Goal: Transaction & Acquisition: Purchase product/service

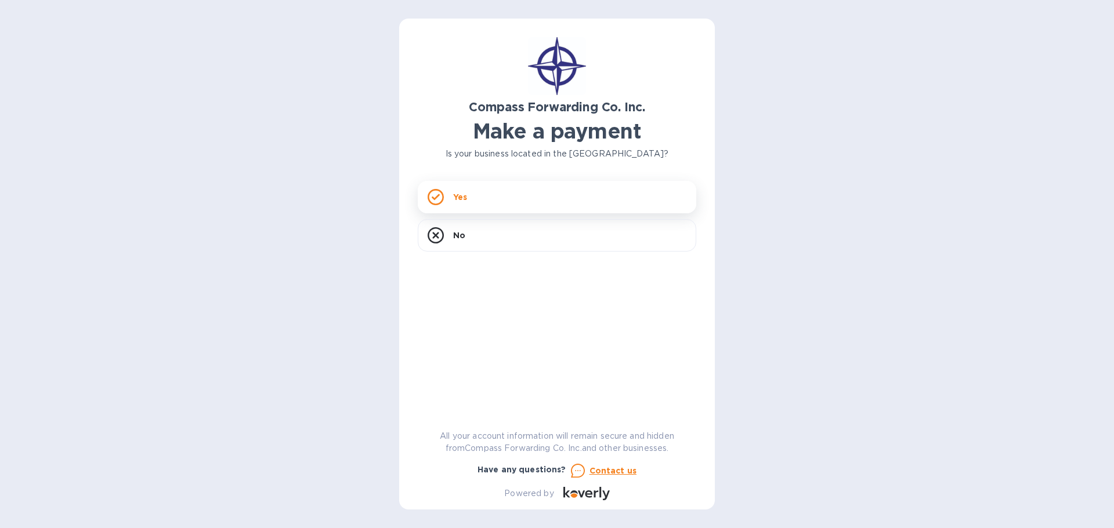
click at [477, 193] on div "Yes" at bounding box center [557, 197] width 278 height 32
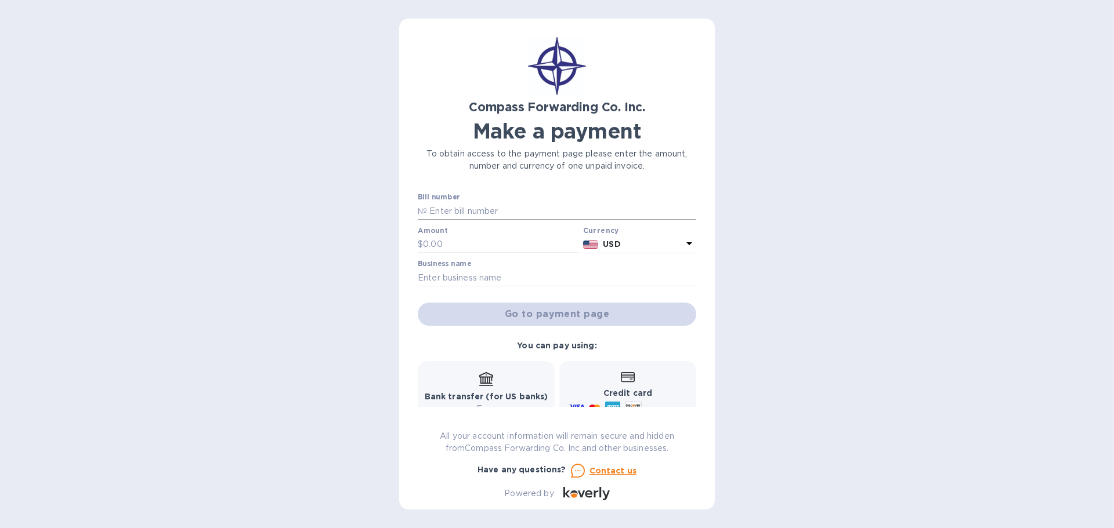
click at [456, 211] on input "text" at bounding box center [561, 210] width 269 height 17
paste input "BCOMAI00013938"
type input "BCOMAI00013938"
click at [454, 245] on input "text" at bounding box center [500, 244] width 155 height 17
type input "621.37"
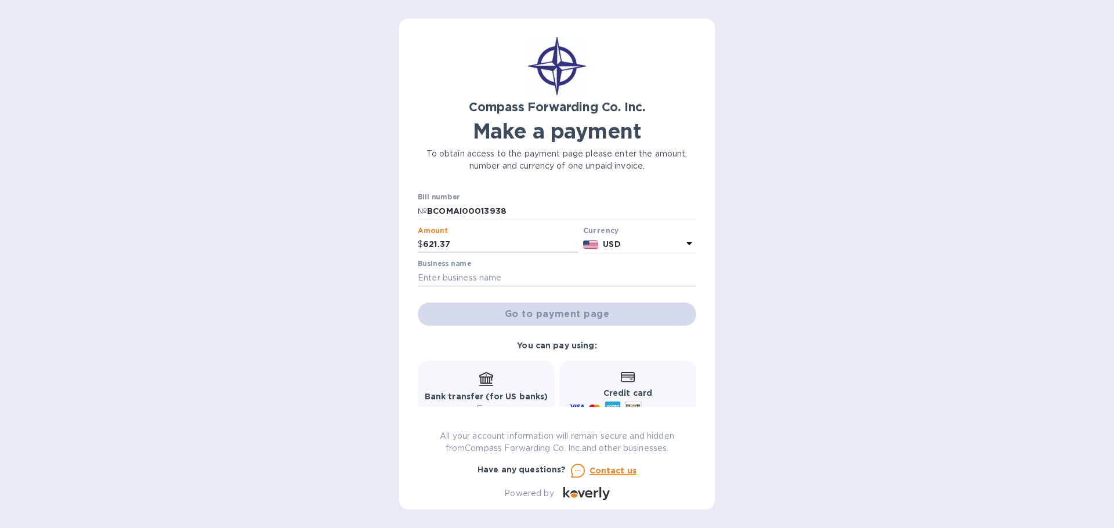
click at [473, 275] on input "text" at bounding box center [557, 277] width 278 height 17
click at [494, 275] on input "text" at bounding box center [557, 277] width 278 height 17
paste input "TROIKA SOLUTIONS LLC"
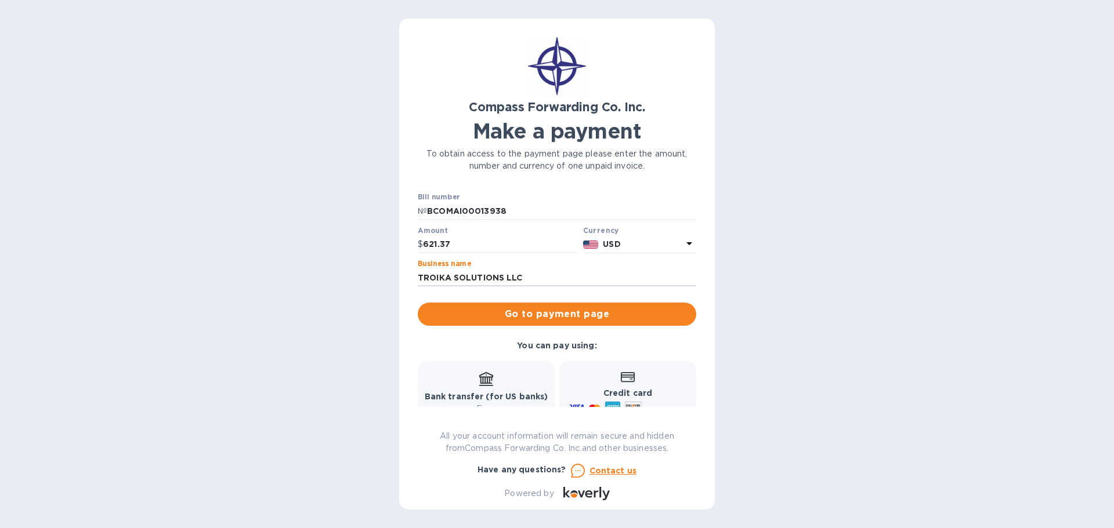
type input "TROIKA SOLUTIONS LLC"
click at [381, 293] on div "Compass Forwarding Co. Inc. Make a payment To obtain access to the payment page…" at bounding box center [557, 264] width 1114 height 528
click at [561, 319] on span "Go to payment page" at bounding box center [557, 314] width 260 height 14
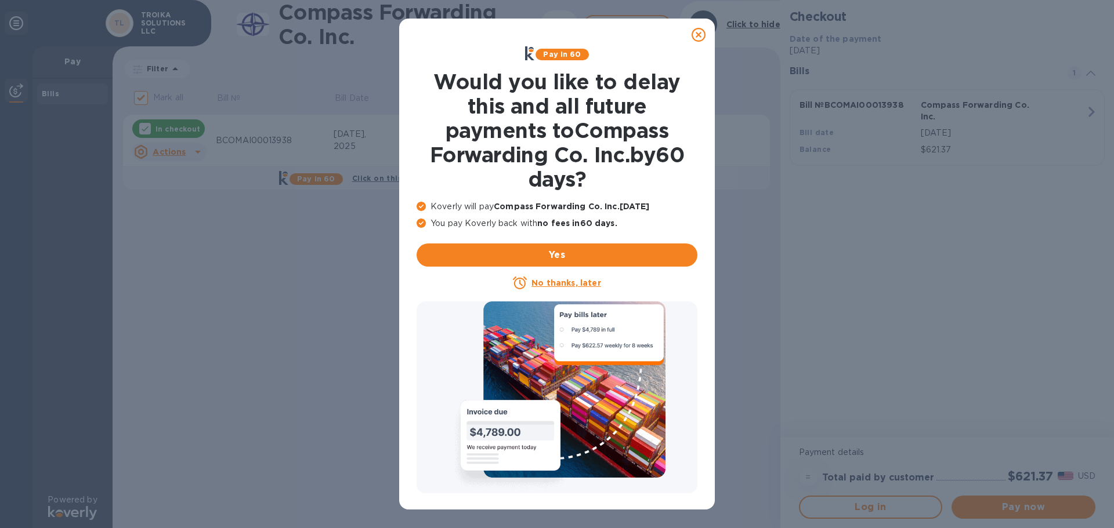
click at [553, 283] on u "No thanks, later" at bounding box center [565, 282] width 69 height 9
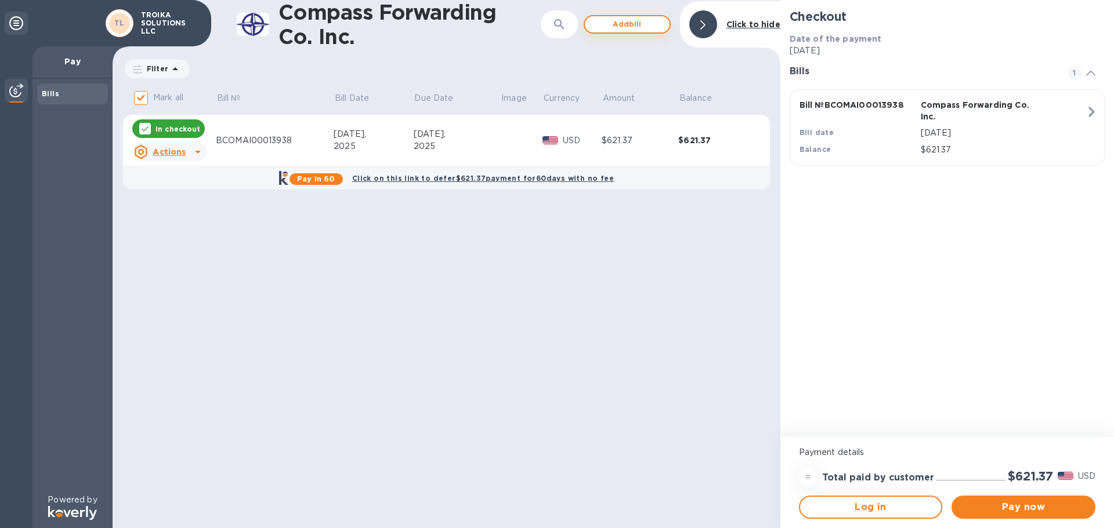
click at [621, 24] on span "Add bill" at bounding box center [627, 24] width 66 height 14
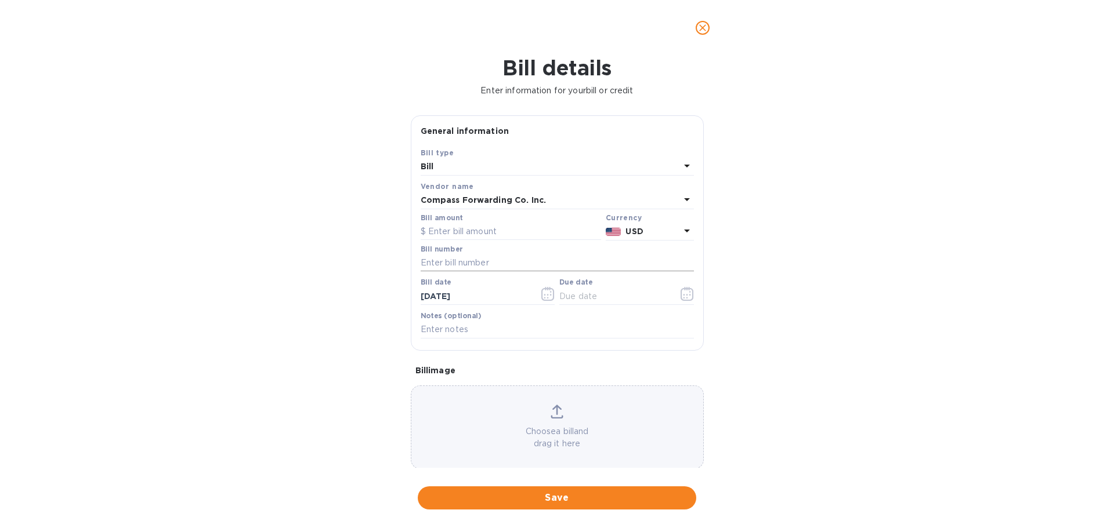
click at [449, 262] on input "text" at bounding box center [557, 263] width 273 height 17
paste input "BCOMAI00013929"
type input "BCOMAI00013929"
click at [455, 233] on input "text" at bounding box center [511, 231] width 180 height 17
type input "252.71"
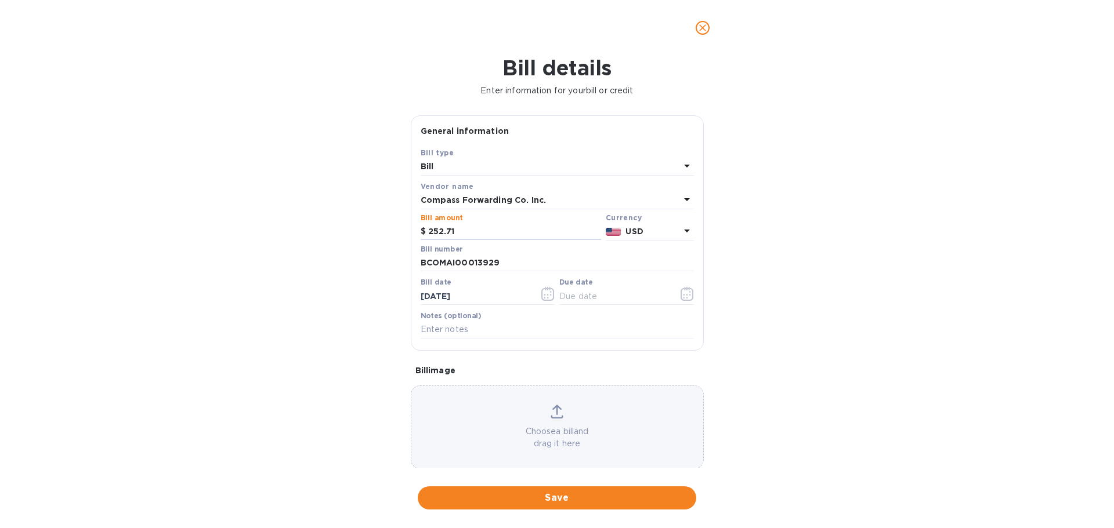
click at [384, 263] on div "Bill details Enter information for your bill or credit General information Save…" at bounding box center [557, 292] width 1114 height 473
click at [468, 298] on input "[DATE]" at bounding box center [476, 296] width 110 height 17
click at [549, 296] on icon "button" at bounding box center [547, 294] width 13 height 14
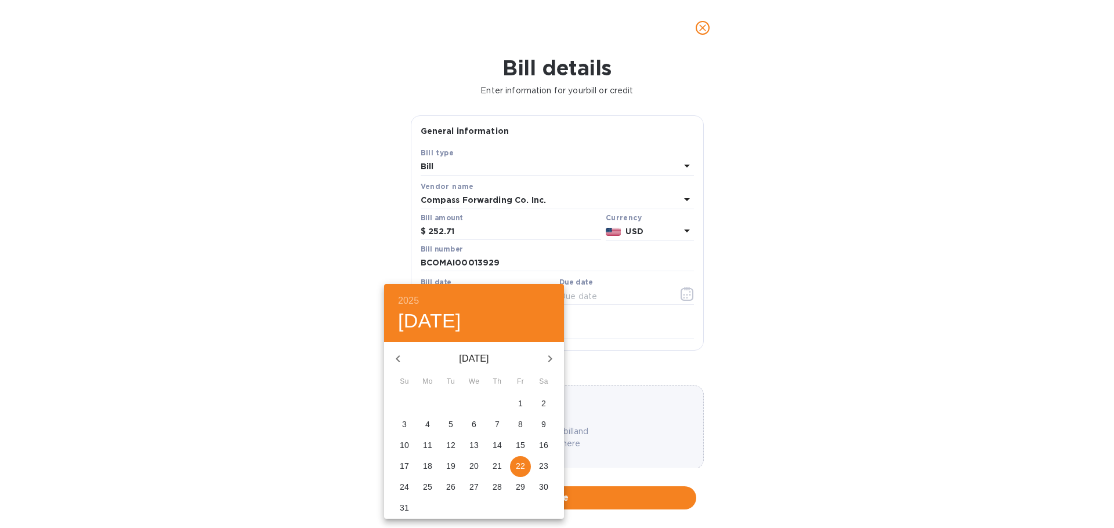
click at [497, 452] on button "14" at bounding box center [497, 446] width 21 height 21
type input "[DATE]"
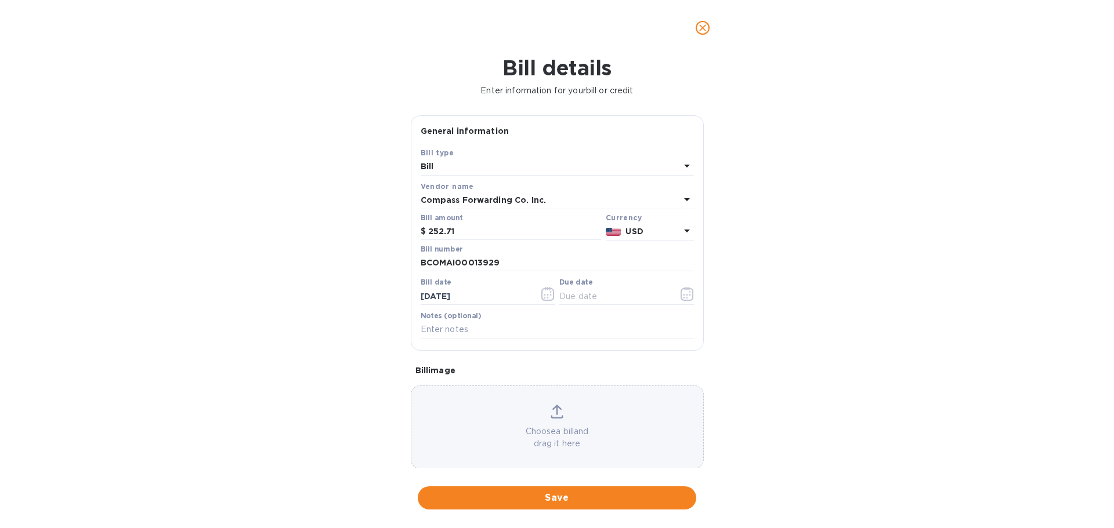
click at [364, 305] on div "Bill details Enter information for your bill or credit General information Save…" at bounding box center [557, 292] width 1114 height 473
click at [483, 330] on input "text" at bounding box center [557, 329] width 273 height 17
type input "Troika Solutions LLC"
click at [830, 320] on div "Bill details Enter information for your bill or credit General information Save…" at bounding box center [557, 292] width 1114 height 473
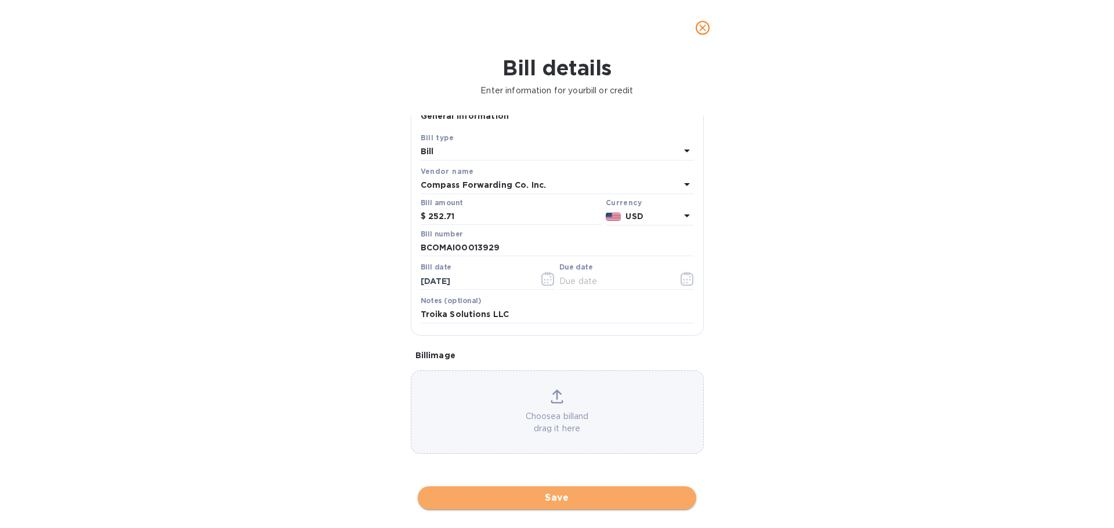
click at [568, 500] on span "Save" at bounding box center [557, 498] width 260 height 14
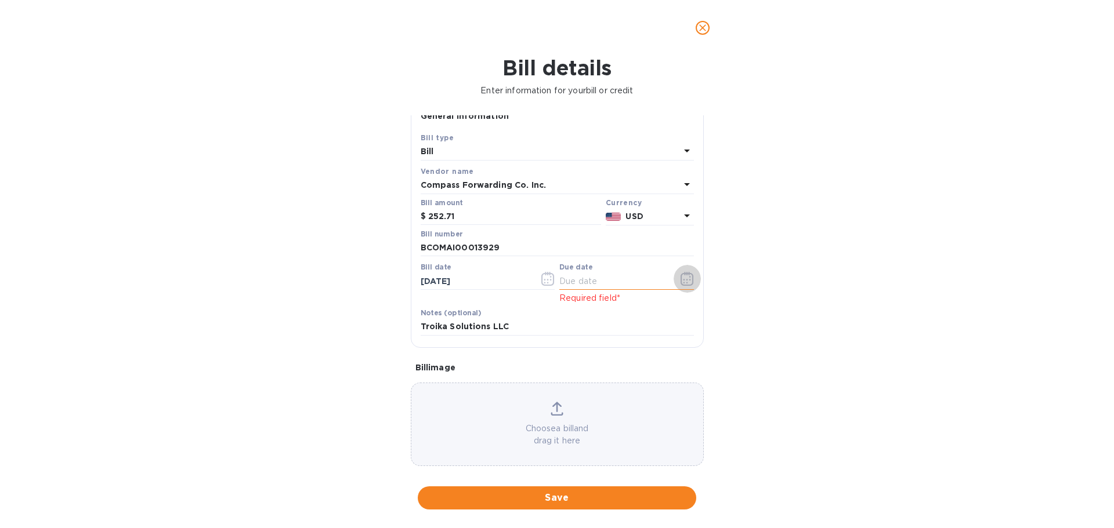
click at [681, 286] on icon "button" at bounding box center [686, 279] width 13 height 14
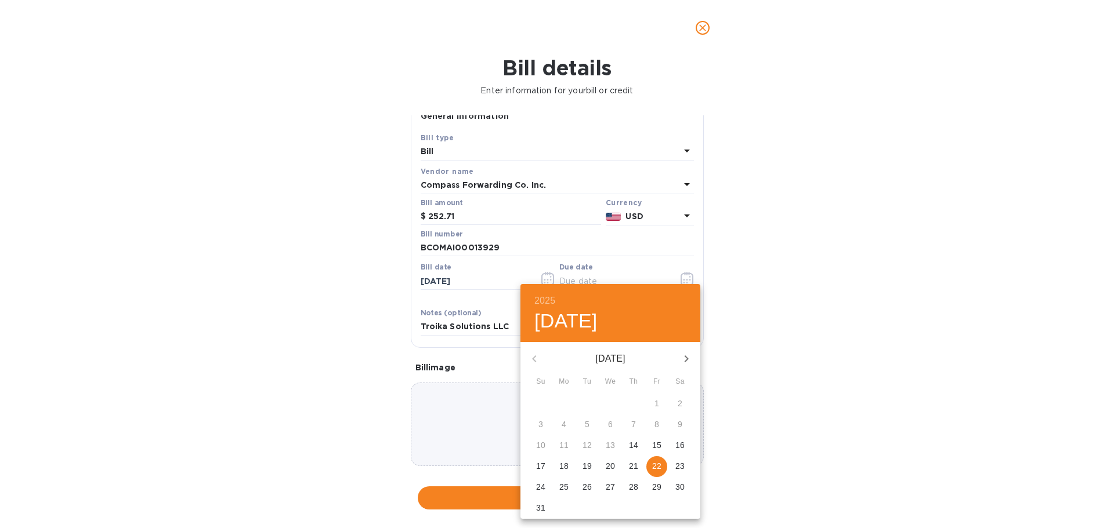
click at [657, 465] on p "22" at bounding box center [656, 467] width 9 height 12
type input "[DATE]"
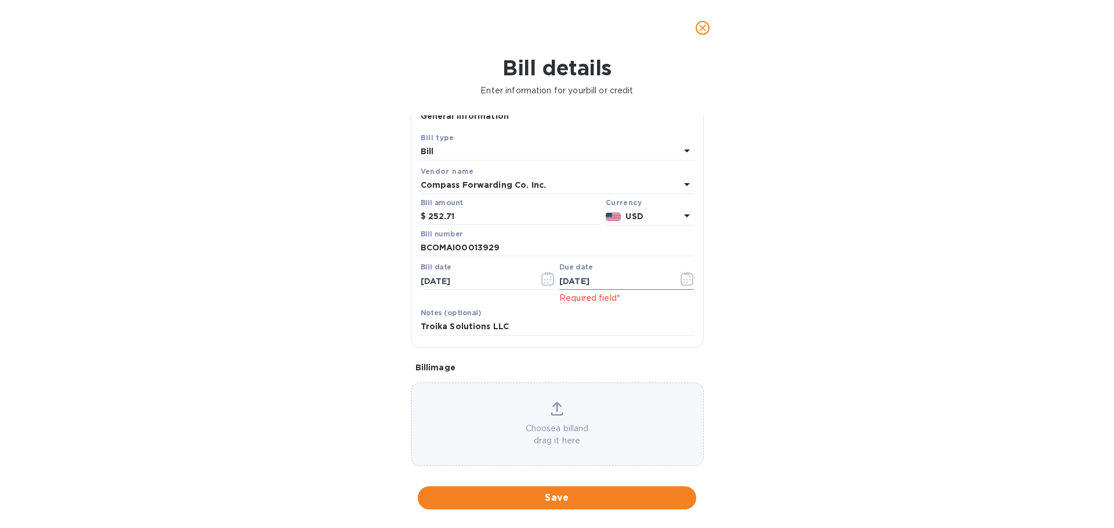
click at [829, 321] on div "Bill details Enter information for your bill or credit General information Save…" at bounding box center [557, 292] width 1114 height 473
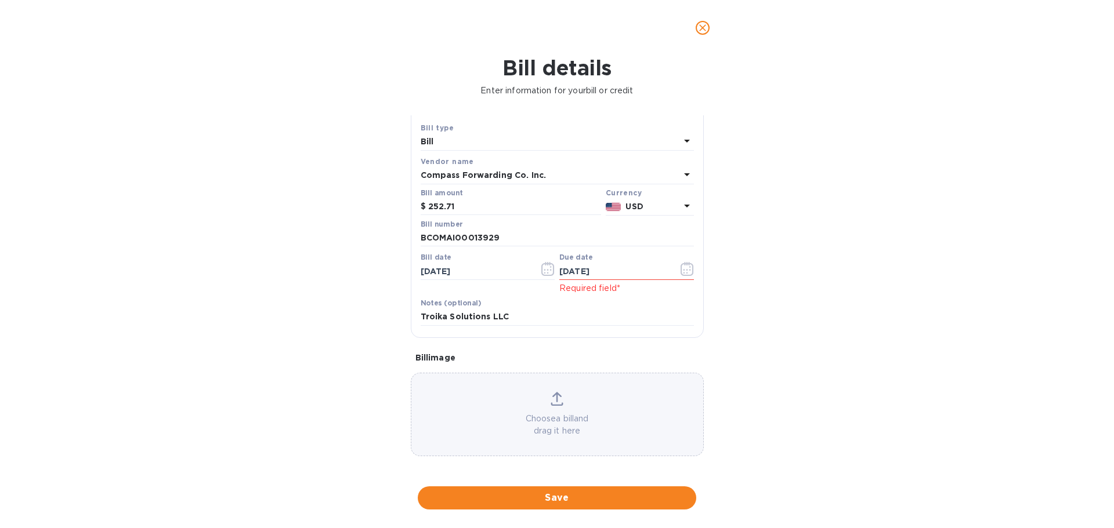
scroll to position [27, 0]
click at [574, 498] on span "Save" at bounding box center [557, 498] width 260 height 14
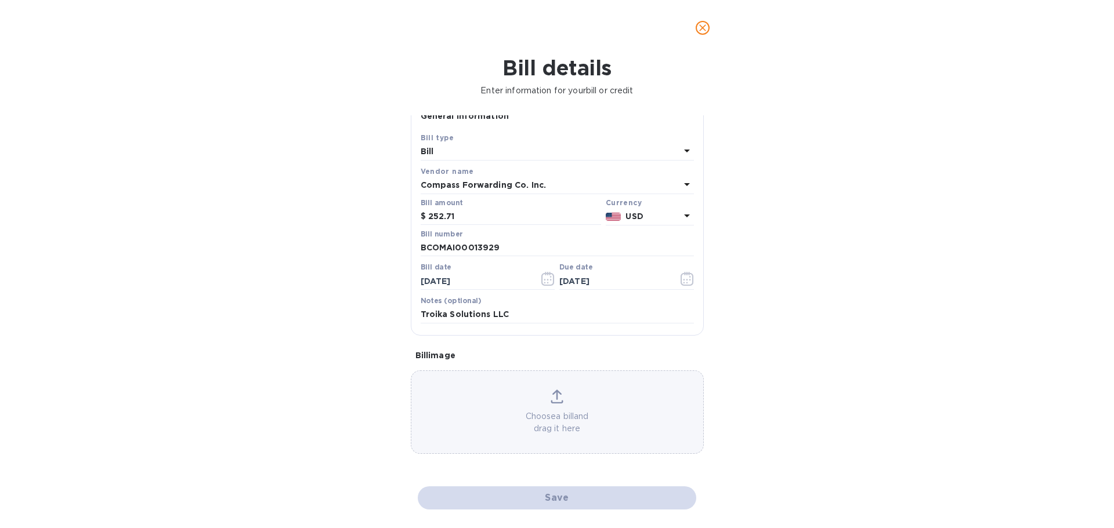
scroll to position [15, 0]
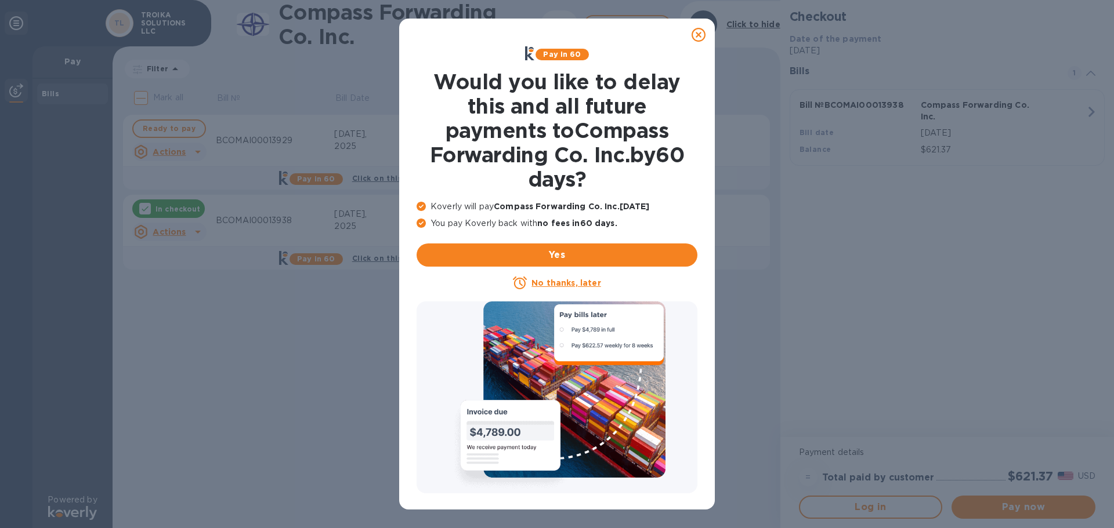
click at [571, 281] on u "No thanks, later" at bounding box center [565, 282] width 69 height 9
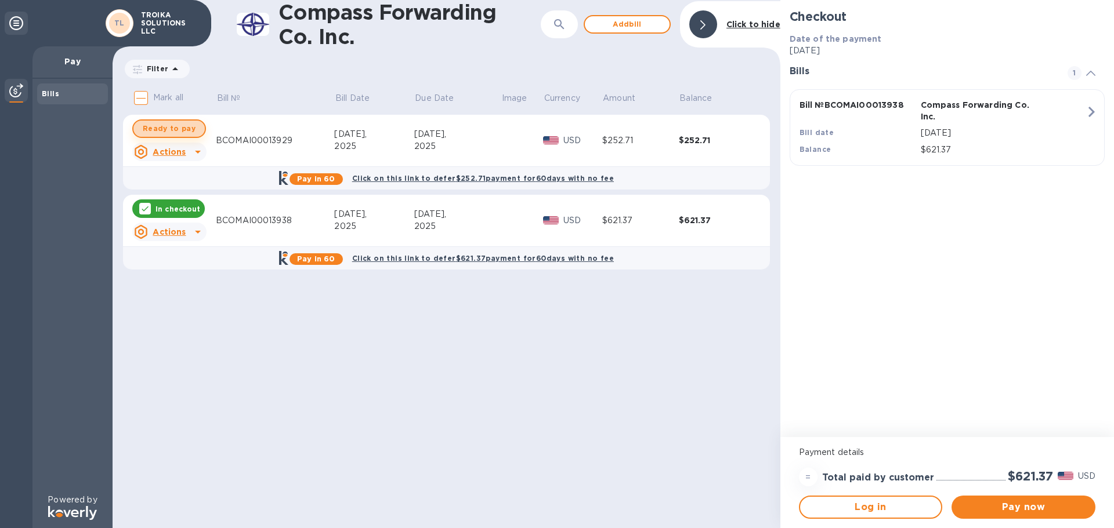
click at [171, 128] on span "Ready to pay" at bounding box center [169, 129] width 53 height 14
checkbox input "true"
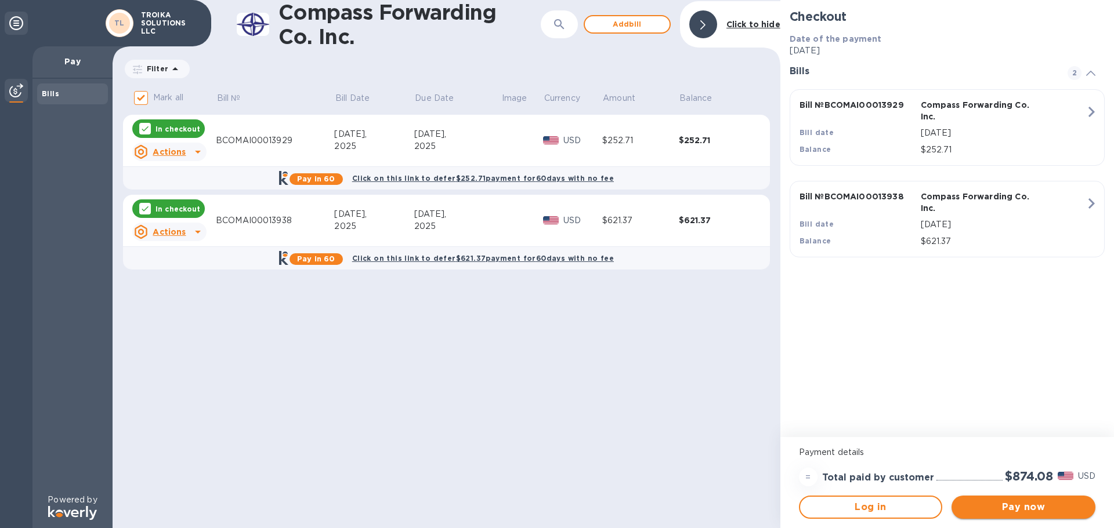
click at [1024, 503] on span "Pay now" at bounding box center [1023, 508] width 125 height 14
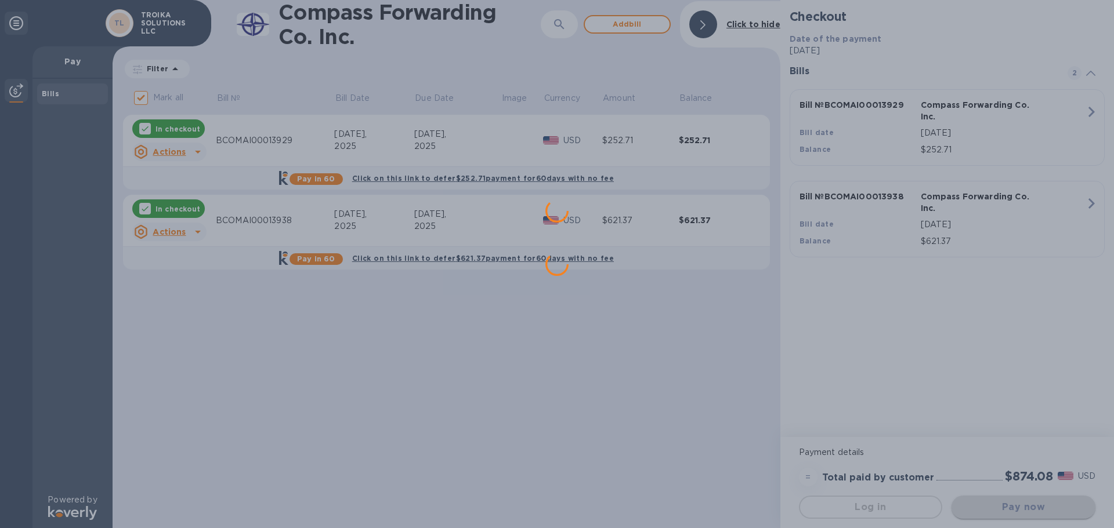
scroll to position [0, 0]
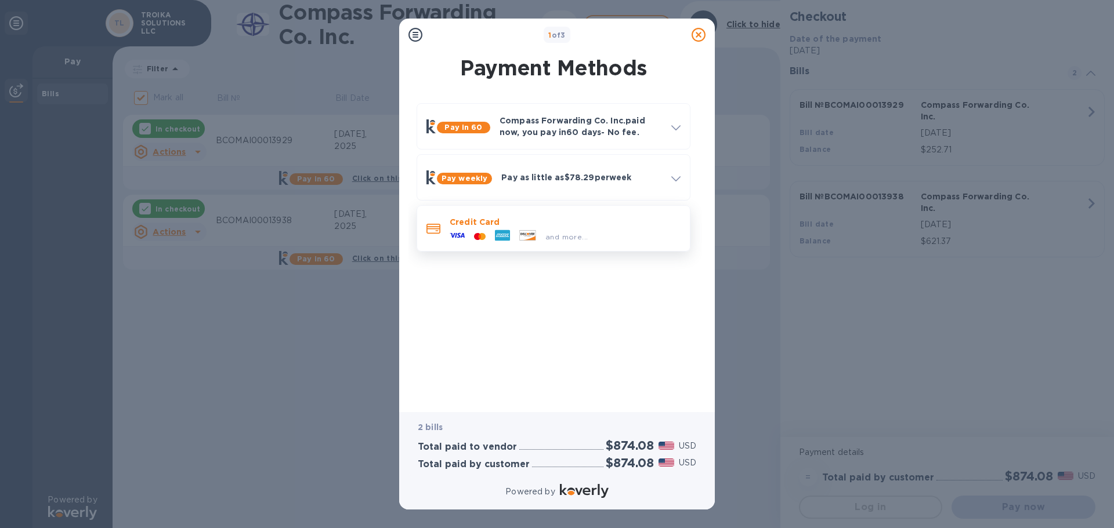
click at [532, 223] on p "Credit Card" at bounding box center [565, 222] width 231 height 12
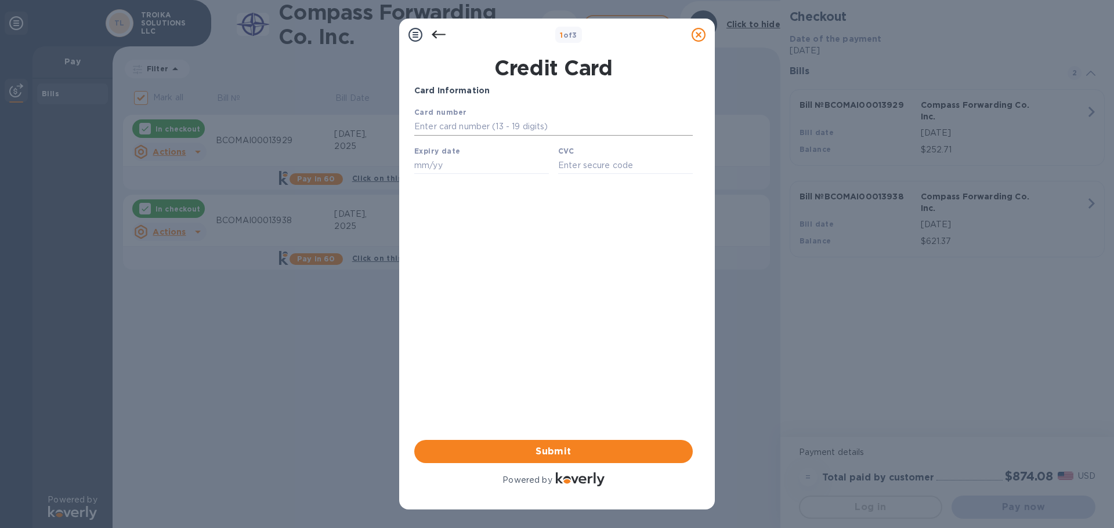
click at [467, 131] on input "text" at bounding box center [553, 126] width 278 height 17
type input "[CREDIT_CARD_NUMBER]"
click at [436, 164] on input "text" at bounding box center [481, 165] width 135 height 17
type input "07/29"
click at [619, 169] on input "text" at bounding box center [625, 165] width 135 height 17
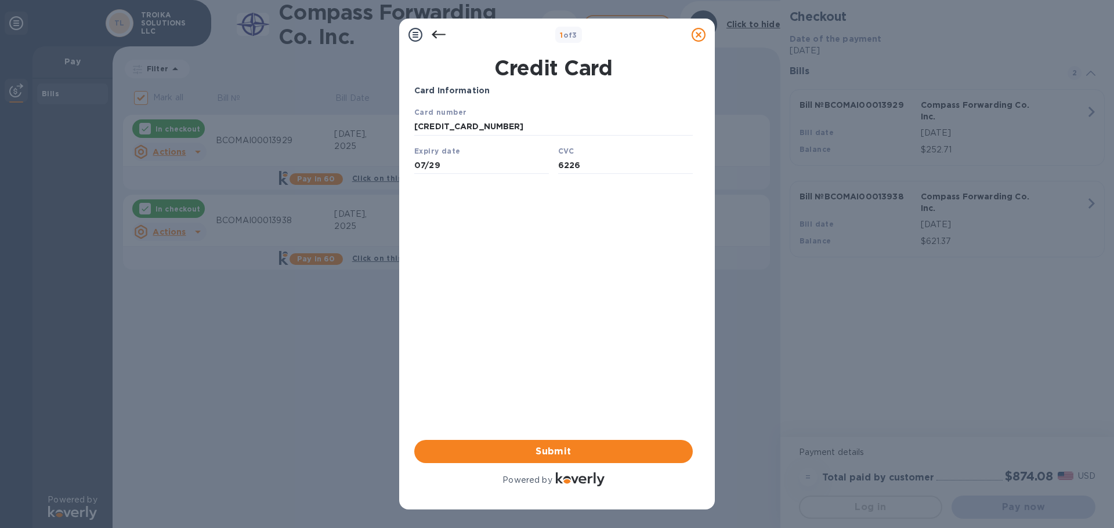
type input "6226"
click at [574, 345] on div "Card Information Your browser does not support iframes Submit Powered by" at bounding box center [553, 287] width 278 height 404
click at [558, 452] on span "Submit" at bounding box center [553, 452] width 260 height 14
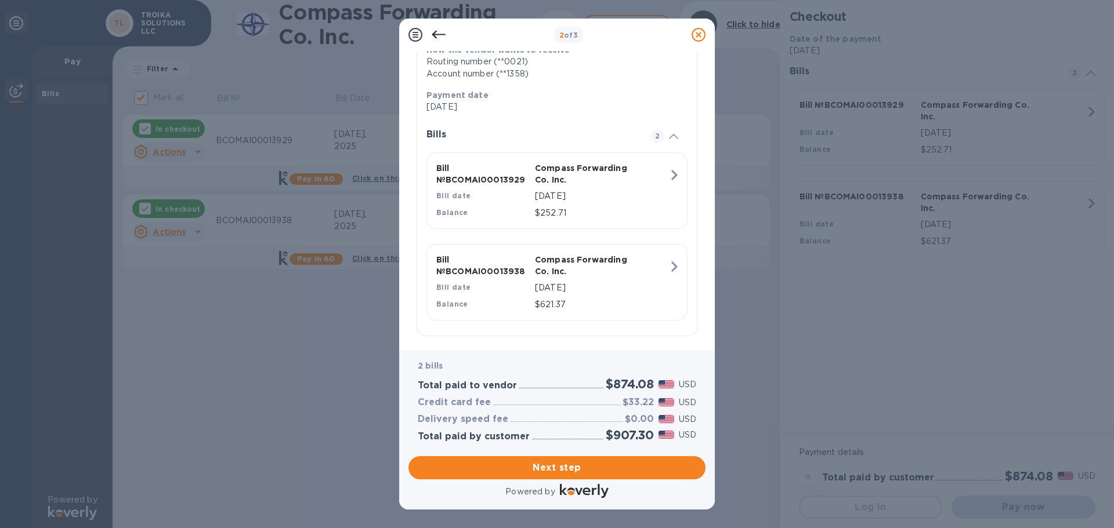
scroll to position [208, 0]
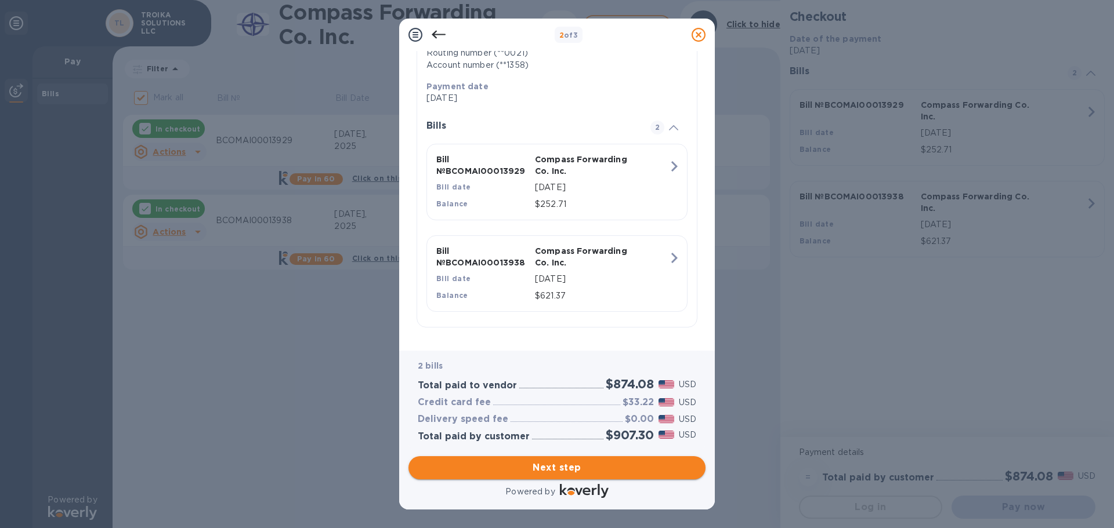
click at [572, 465] on span "Next step" at bounding box center [557, 468] width 278 height 14
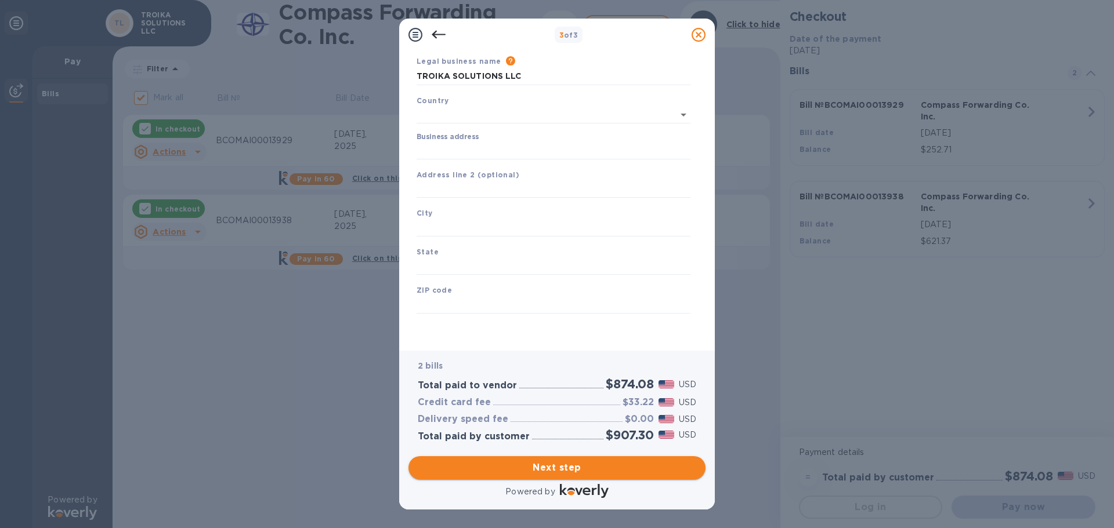
type input "[GEOGRAPHIC_DATA]"
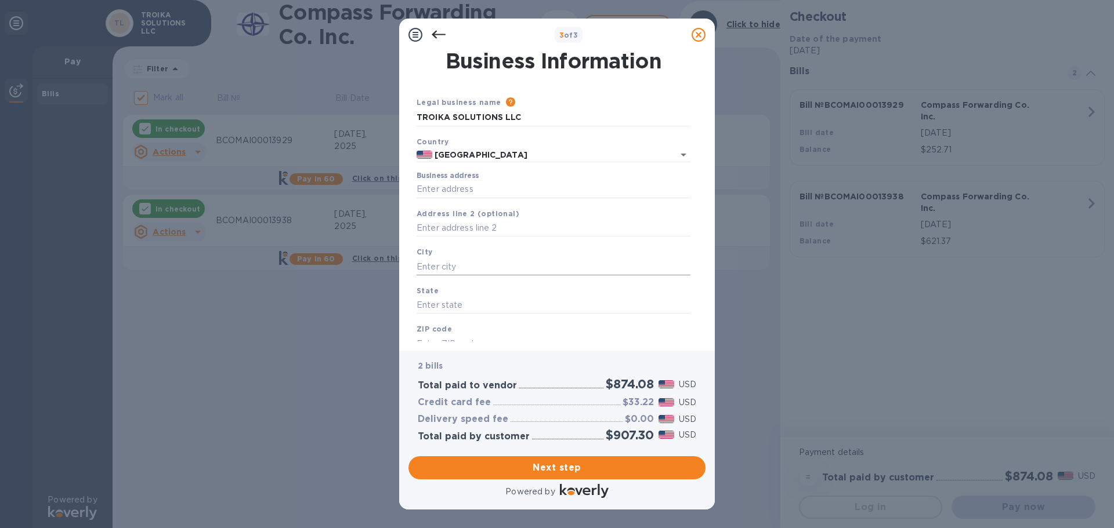
scroll to position [39, 0]
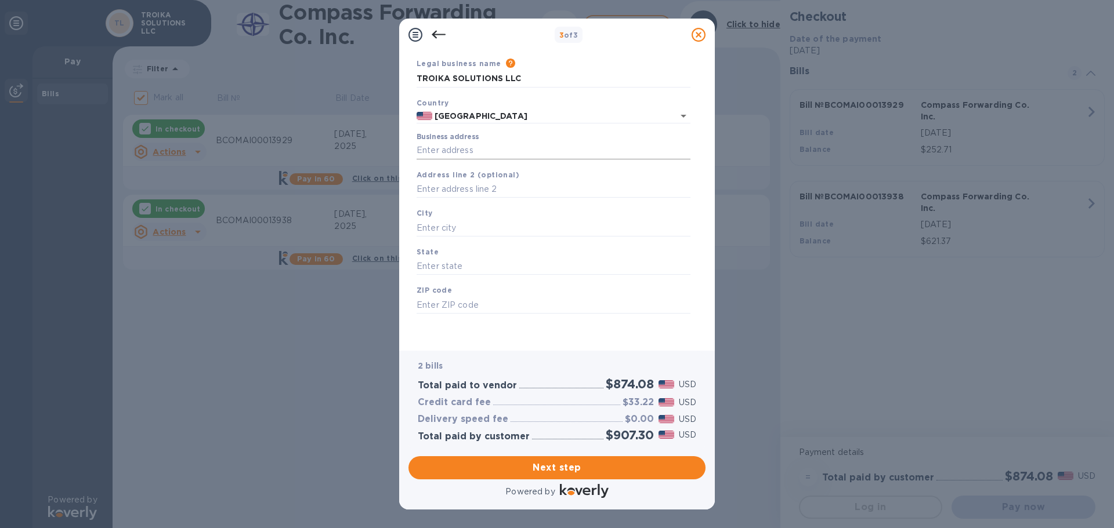
click at [474, 150] on input "Business address" at bounding box center [553, 150] width 274 height 17
type input "4 Windswept Way"
click at [451, 226] on input "text" at bounding box center [553, 227] width 274 height 17
type input "[GEOGRAPHIC_DATA]"
type input "NH"
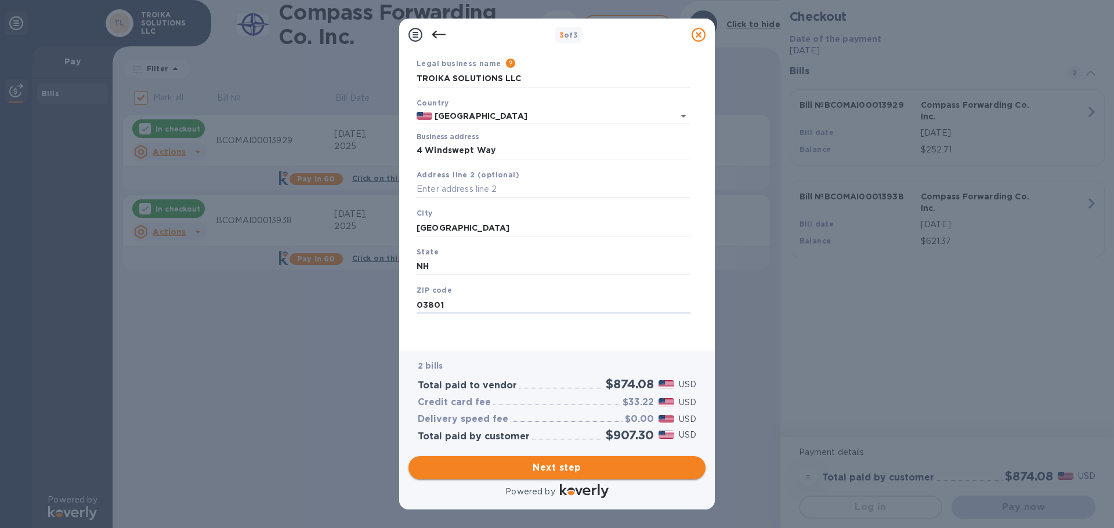
type input "03801"
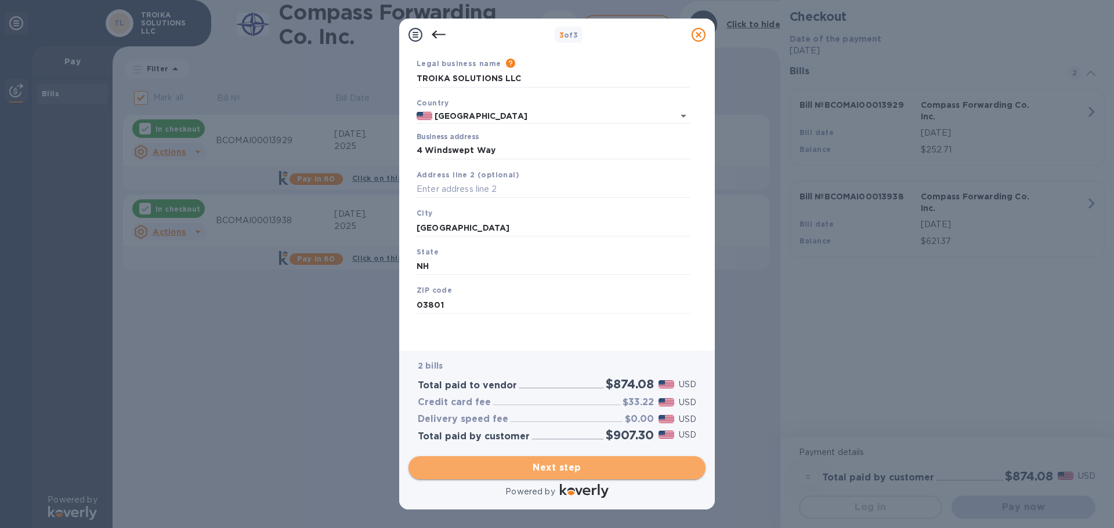
click at [583, 466] on span "Next step" at bounding box center [557, 468] width 278 height 14
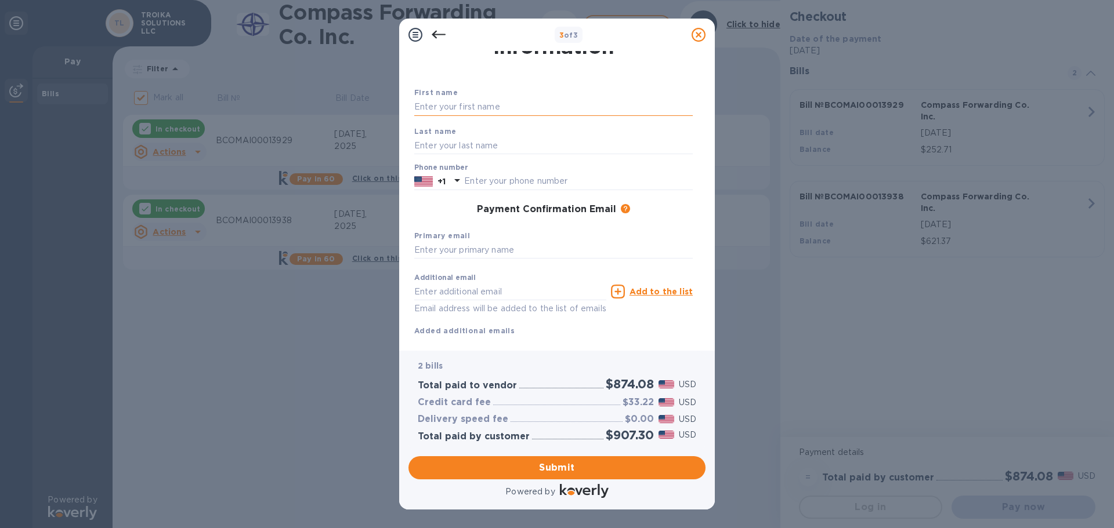
click at [500, 106] on input "text" at bounding box center [553, 107] width 278 height 17
type input "[PERSON_NAME]"
type input "6039781543"
drag, startPoint x: 528, startPoint y: 293, endPoint x: 353, endPoint y: 295, distance: 174.6
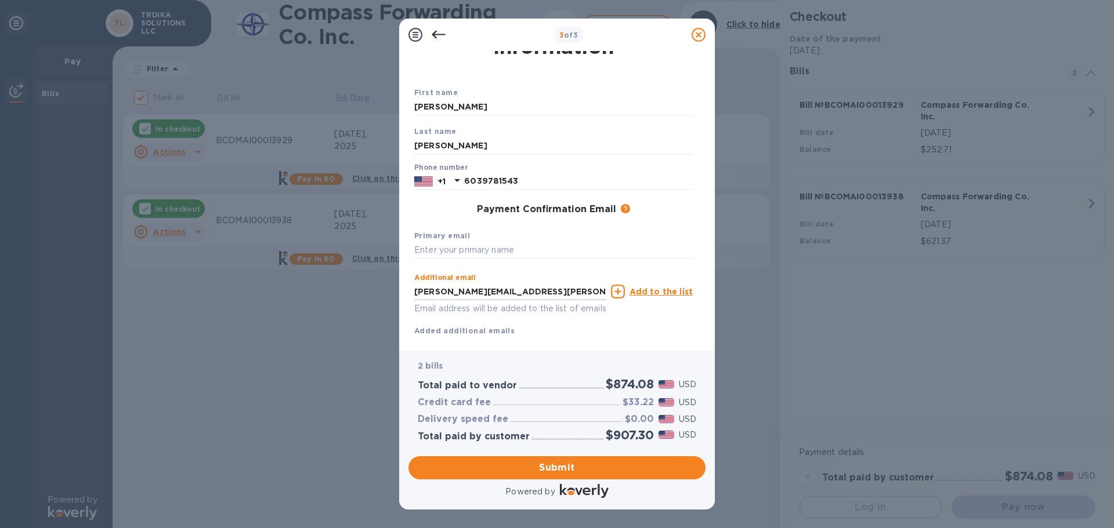
click at [353, 295] on div "3 of 3 Payment Contact Information First name [PERSON_NAME] Last name [PERSON_N…" at bounding box center [557, 264] width 1114 height 528
type input "t"
type input "[EMAIL_ADDRESS][DOMAIN_NAME]"
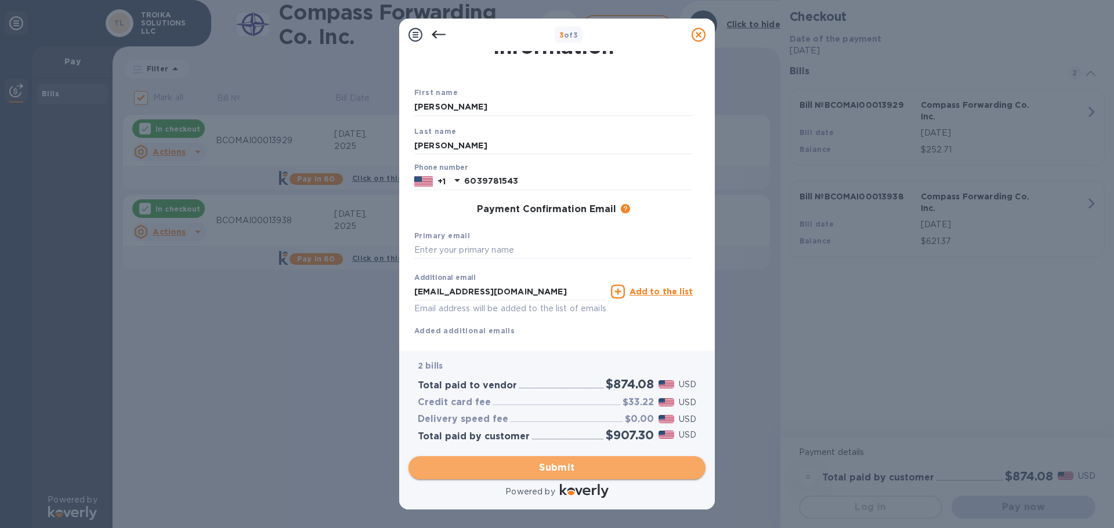
click at [571, 469] on span "Submit" at bounding box center [557, 468] width 278 height 14
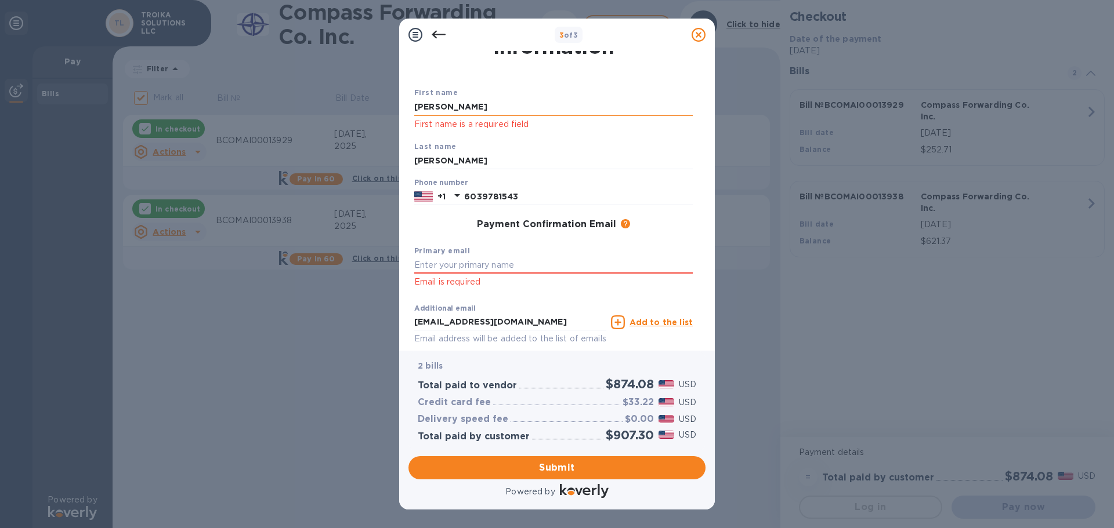
click at [450, 113] on input "[PERSON_NAME]" at bounding box center [553, 107] width 278 height 17
drag, startPoint x: 444, startPoint y: 108, endPoint x: 387, endPoint y: 111, distance: 56.9
click at [387, 111] on div "3 of 3 Payment Contact Information First name [PERSON_NAME] First name is a req…" at bounding box center [557, 264] width 1114 height 528
type input "[PERSON_NAME]"
click at [545, 247] on div "Primary email Email is required" at bounding box center [553, 267] width 288 height 54
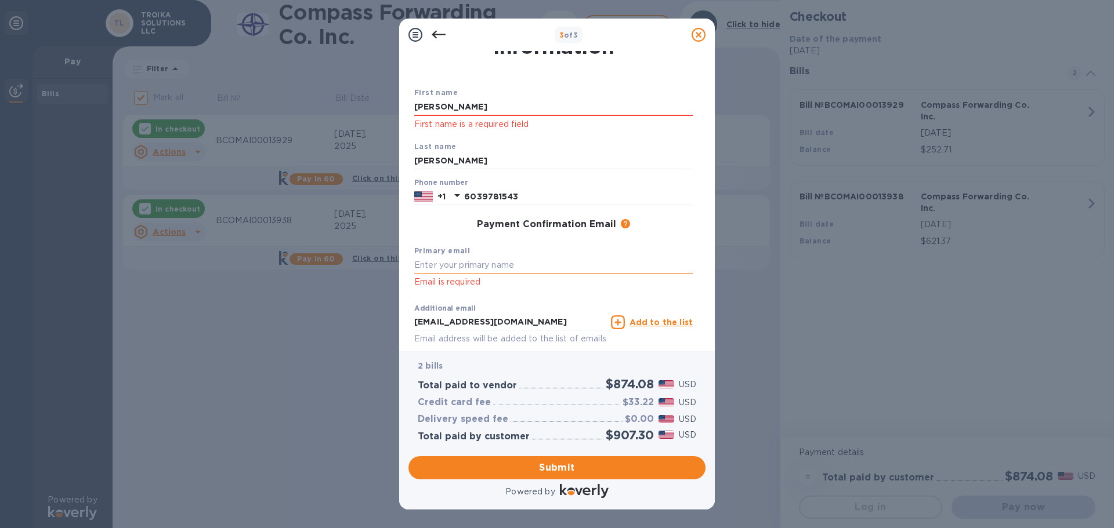
click at [487, 271] on input "text" at bounding box center [553, 265] width 278 height 17
type input "[EMAIL_ADDRESS][DOMAIN_NAME]"
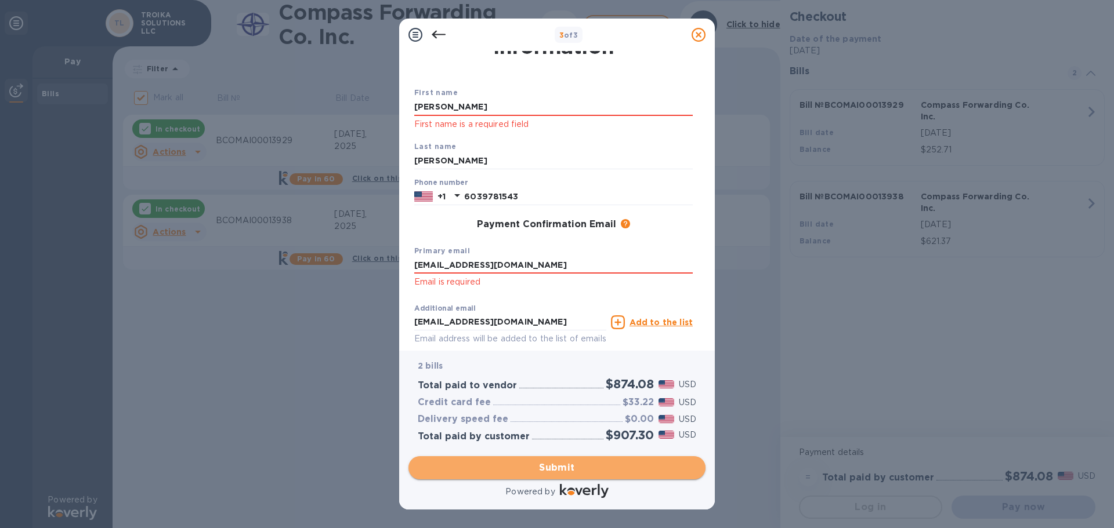
click at [562, 465] on span "Submit" at bounding box center [557, 468] width 278 height 14
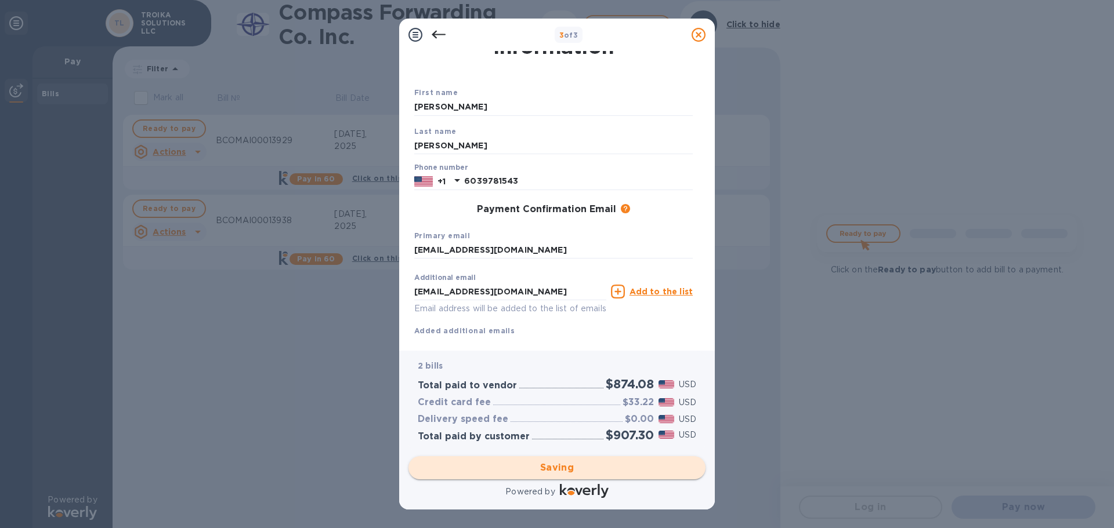
checkbox input "false"
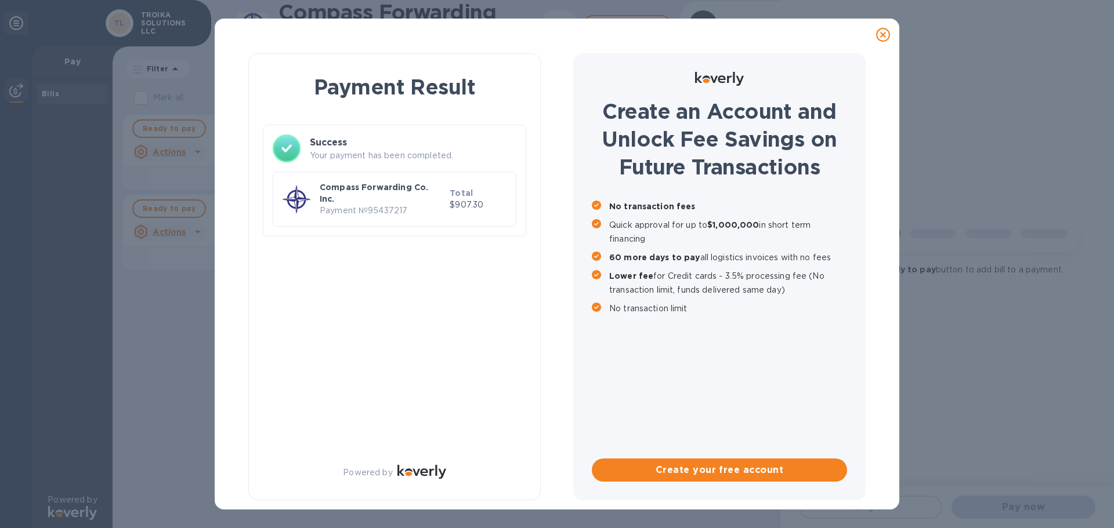
scroll to position [0, 0]
